Goal: Task Accomplishment & Management: Use online tool/utility

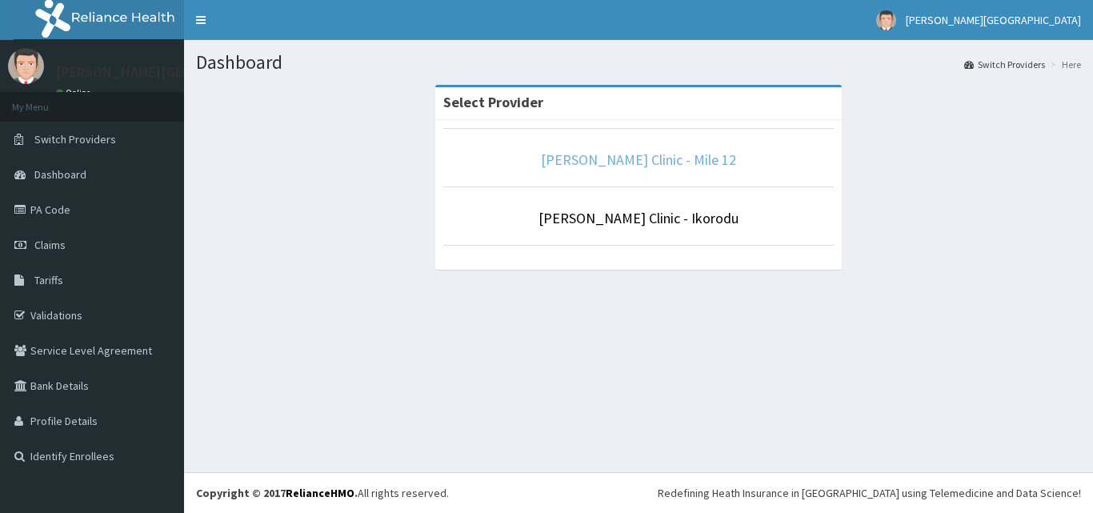
click at [619, 165] on link "[PERSON_NAME] Clinic - Mile 12" at bounding box center [638, 159] width 195 height 18
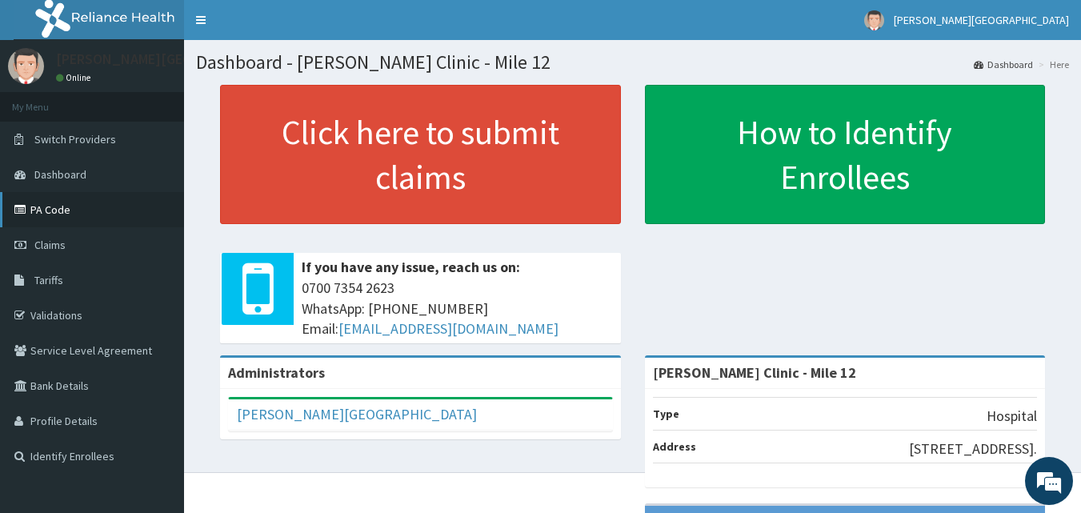
click at [84, 210] on link "PA Code" at bounding box center [92, 209] width 184 height 35
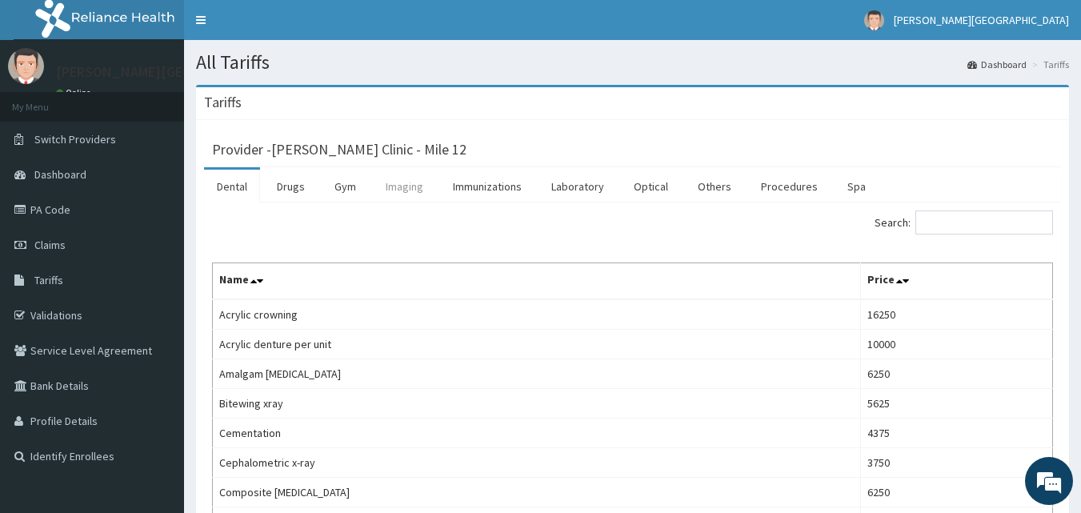
click at [407, 183] on link "Imaging" at bounding box center [404, 187] width 63 height 34
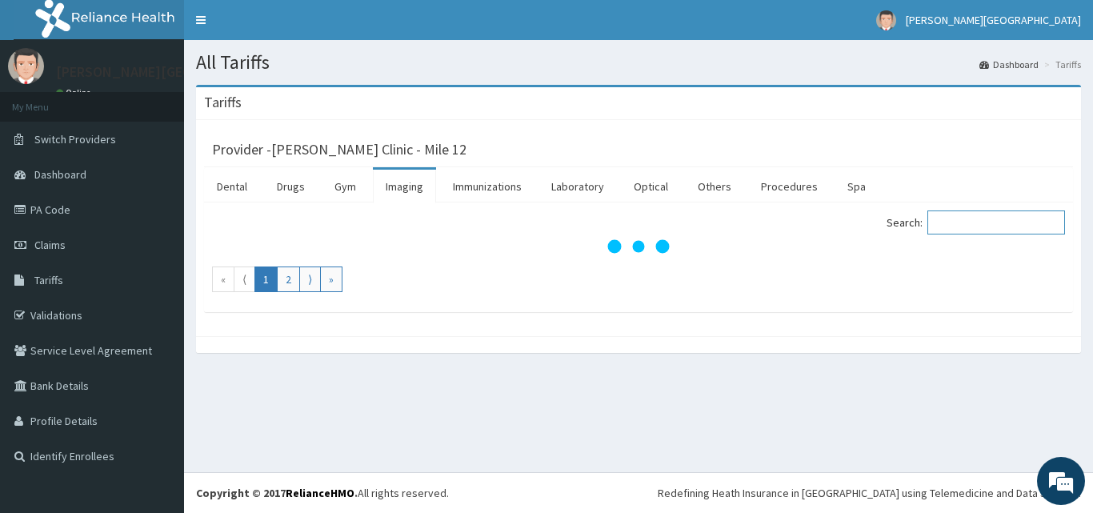
click at [975, 215] on input "Search:" at bounding box center [996, 222] width 138 height 24
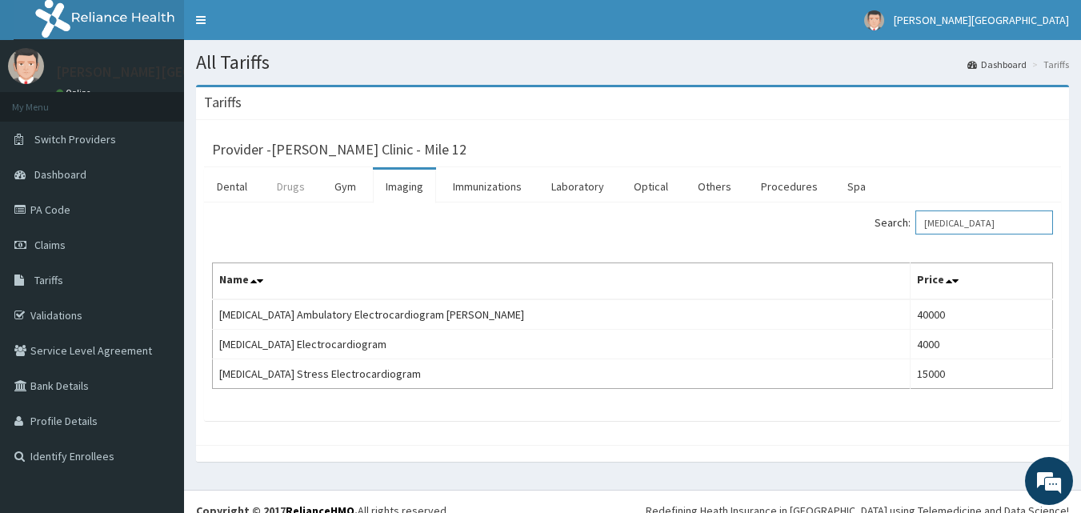
type input "ECG"
click at [287, 194] on link "Drugs" at bounding box center [291, 187] width 54 height 34
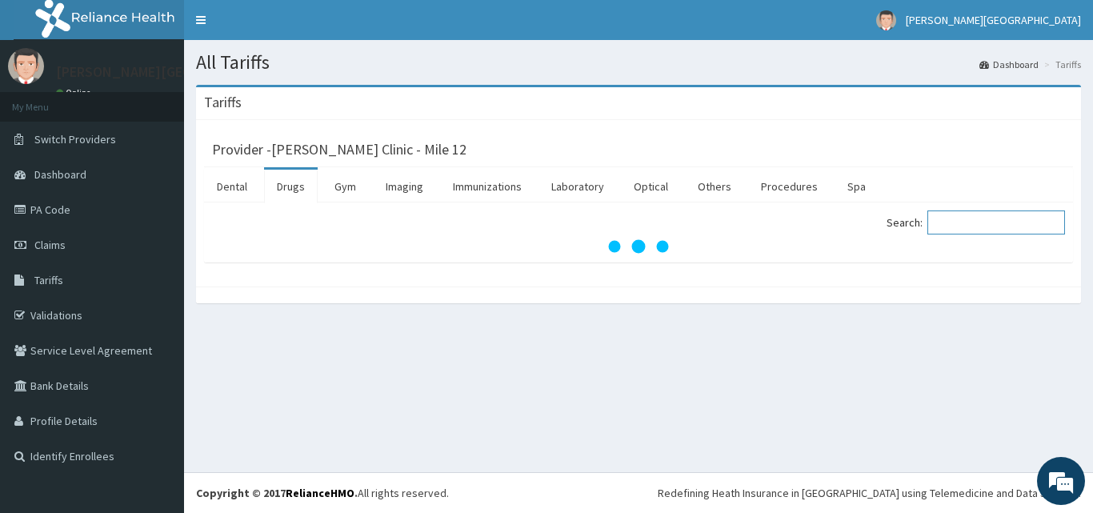
click at [961, 222] on input "Search:" at bounding box center [996, 222] width 138 height 24
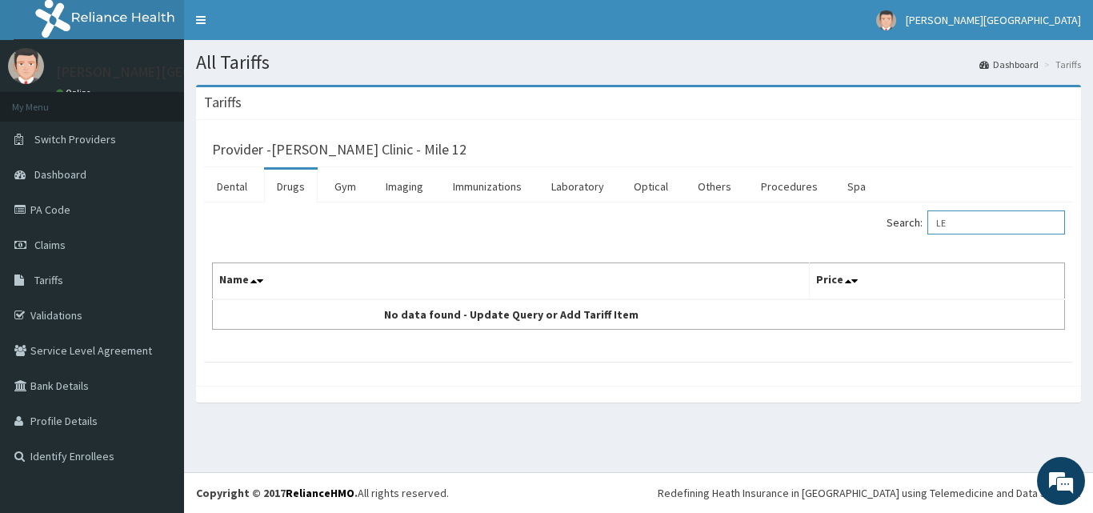
type input "L"
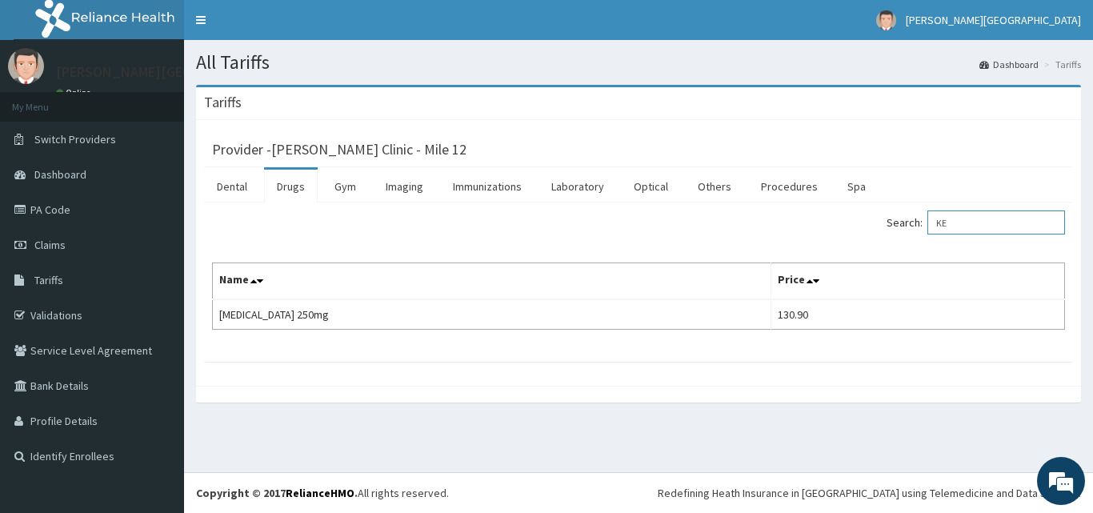
type input "K"
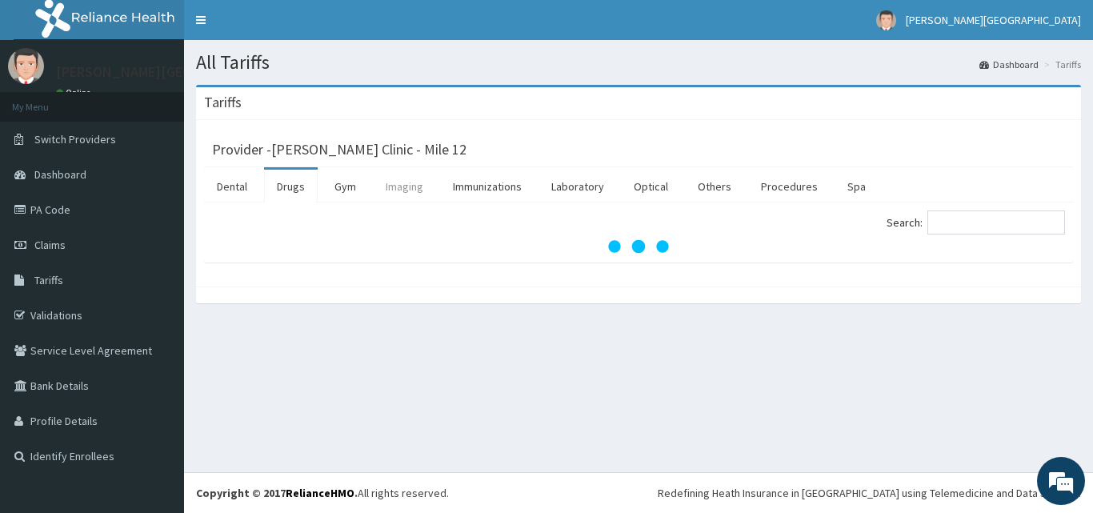
click at [399, 185] on link "Imaging" at bounding box center [404, 187] width 63 height 34
click at [964, 225] on input "Search:" at bounding box center [996, 222] width 138 height 24
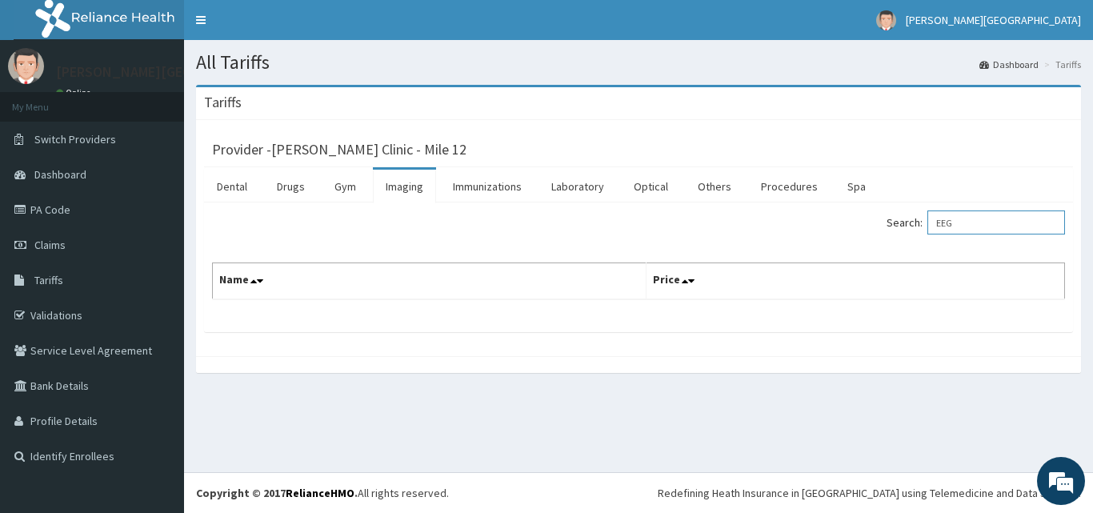
type input "EEG"
click at [571, 415] on div "All Tariffs Dashboard Tariffs Tariffs Provider - Bernice Clinic - Mile 12 Denta…" at bounding box center [638, 256] width 909 height 432
click at [72, 210] on link "PA Code" at bounding box center [92, 209] width 184 height 35
